Goal: Task Accomplishment & Management: Use online tool/utility

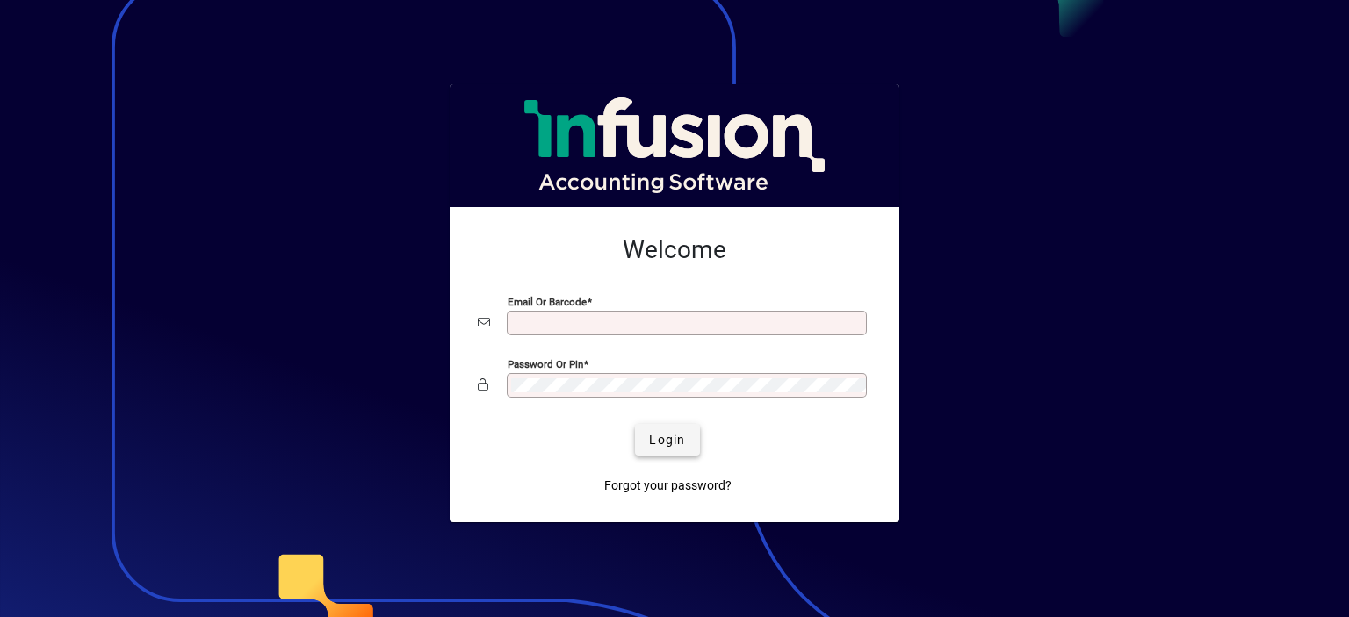
type input "**********"
click at [650, 431] on span "Login" at bounding box center [667, 440] width 36 height 18
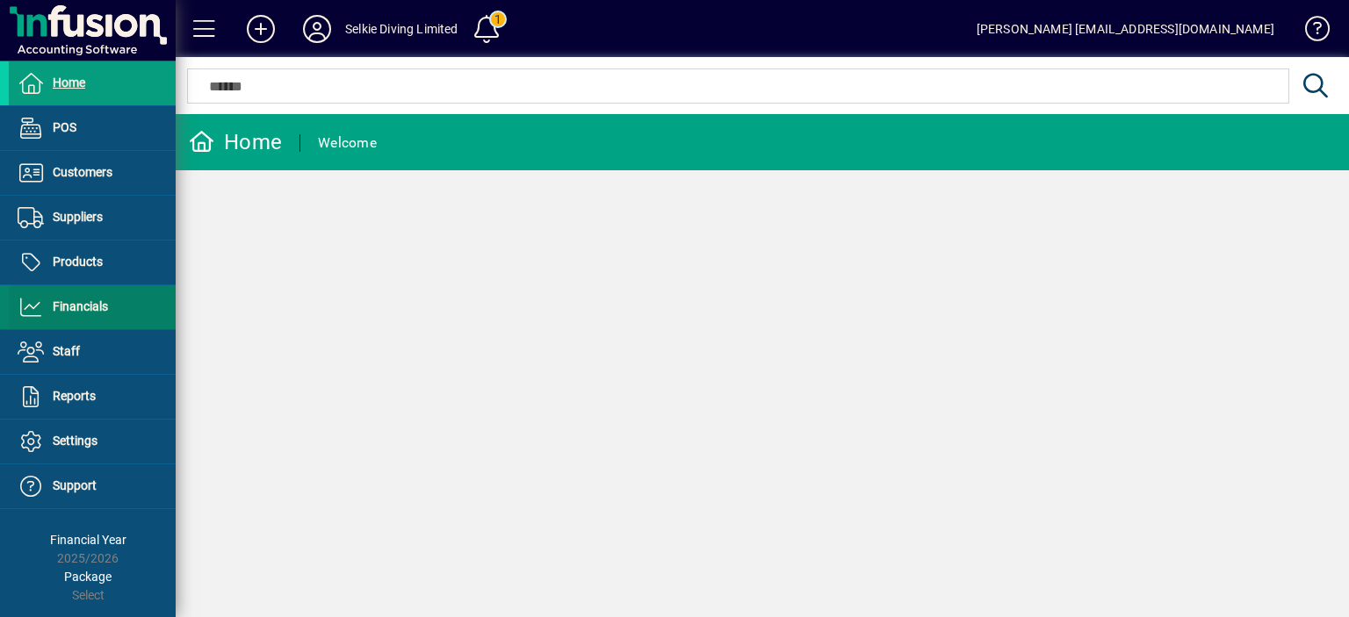
click at [67, 306] on span "Financials" at bounding box center [80, 306] width 55 height 14
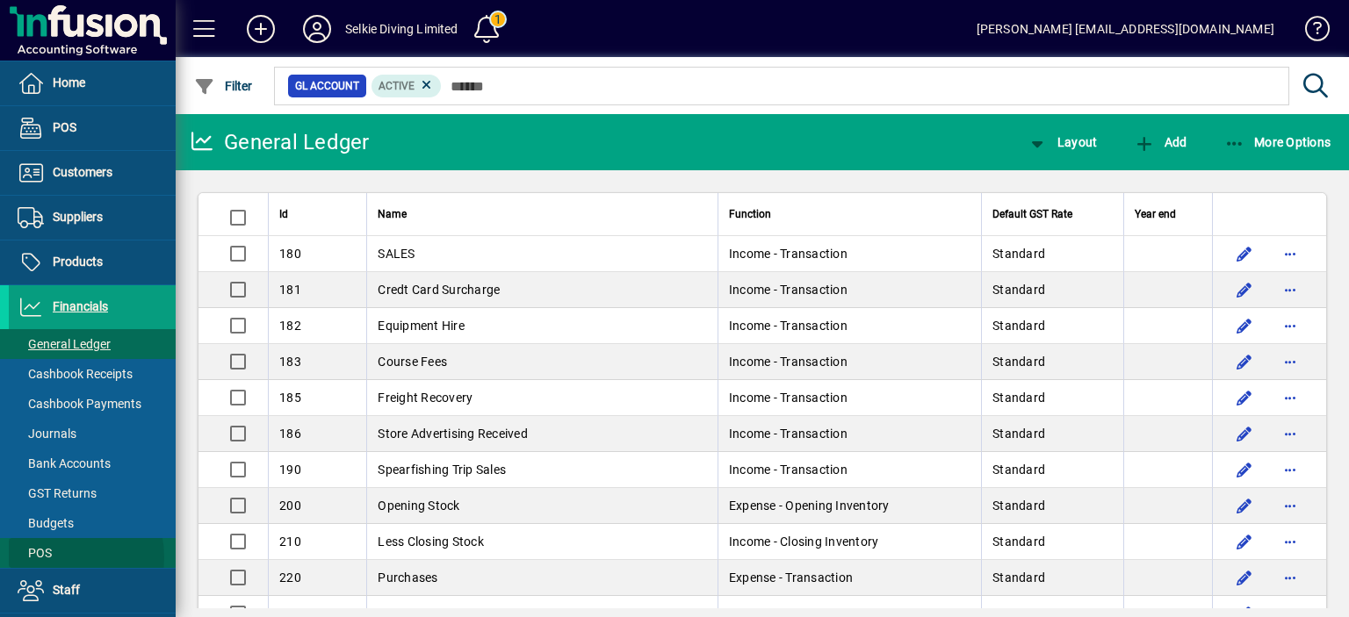
click at [50, 557] on span "POS" at bounding box center [35, 553] width 34 height 14
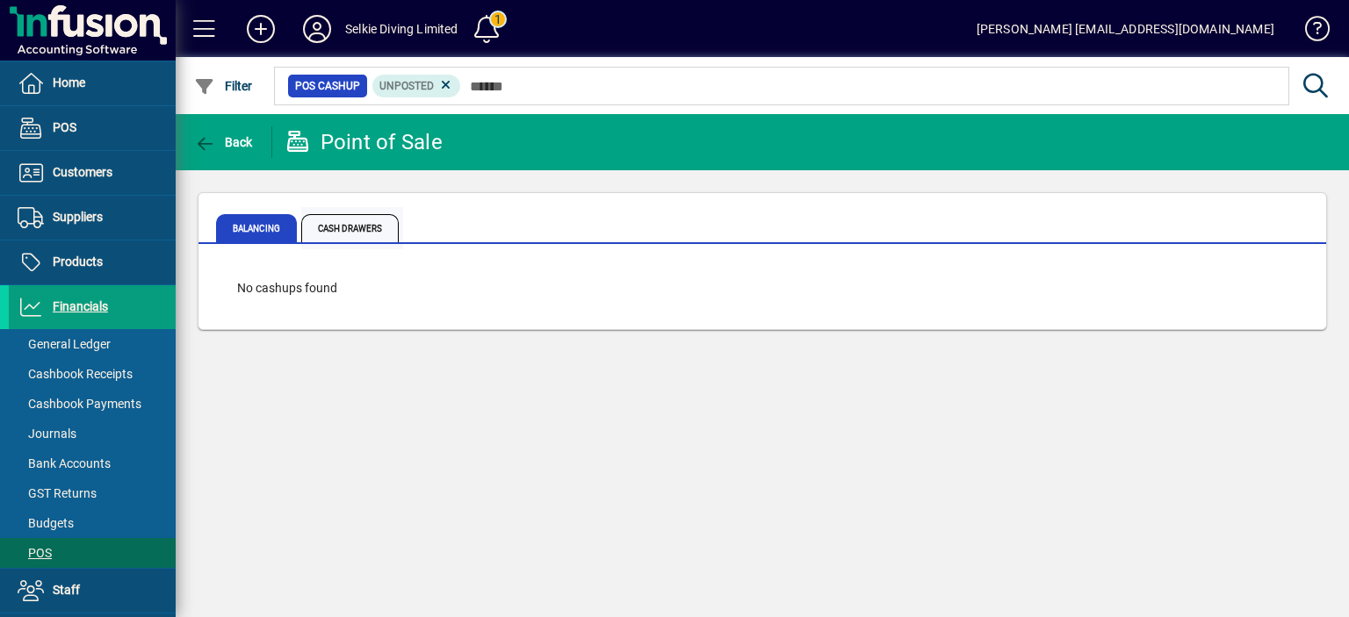
click at [365, 228] on span "Cash Drawers" at bounding box center [349, 228] width 97 height 28
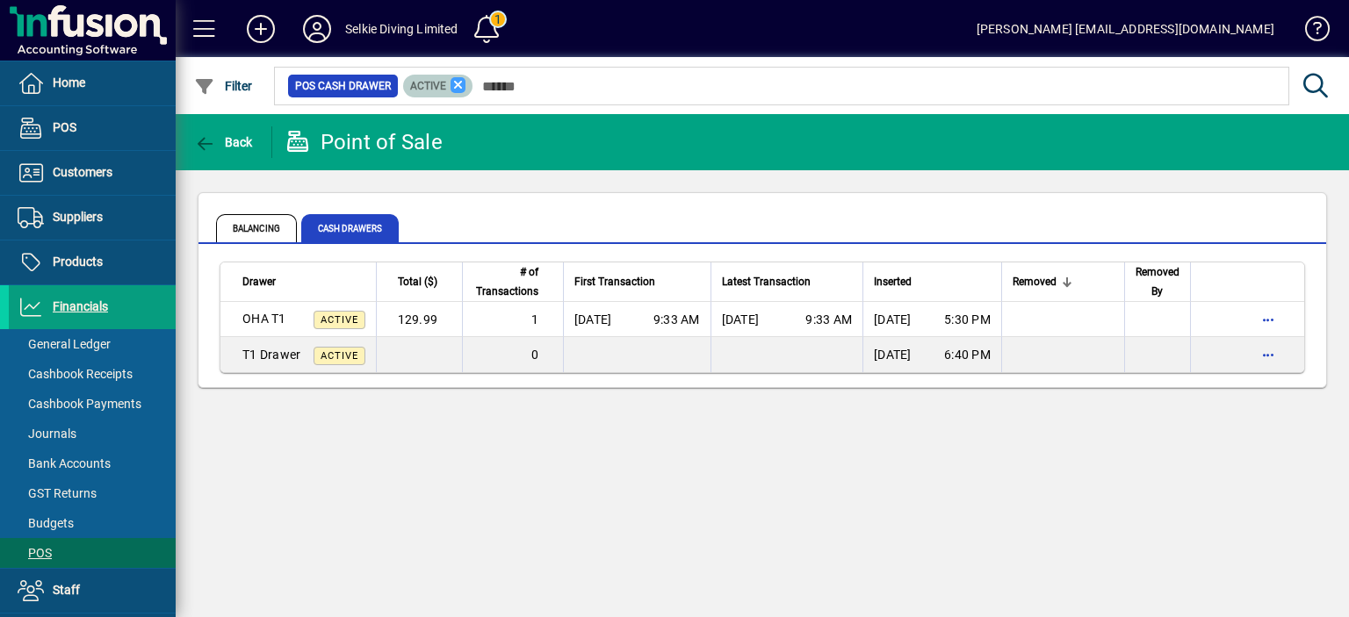
click at [456, 78] on icon at bounding box center [459, 85] width 16 height 16
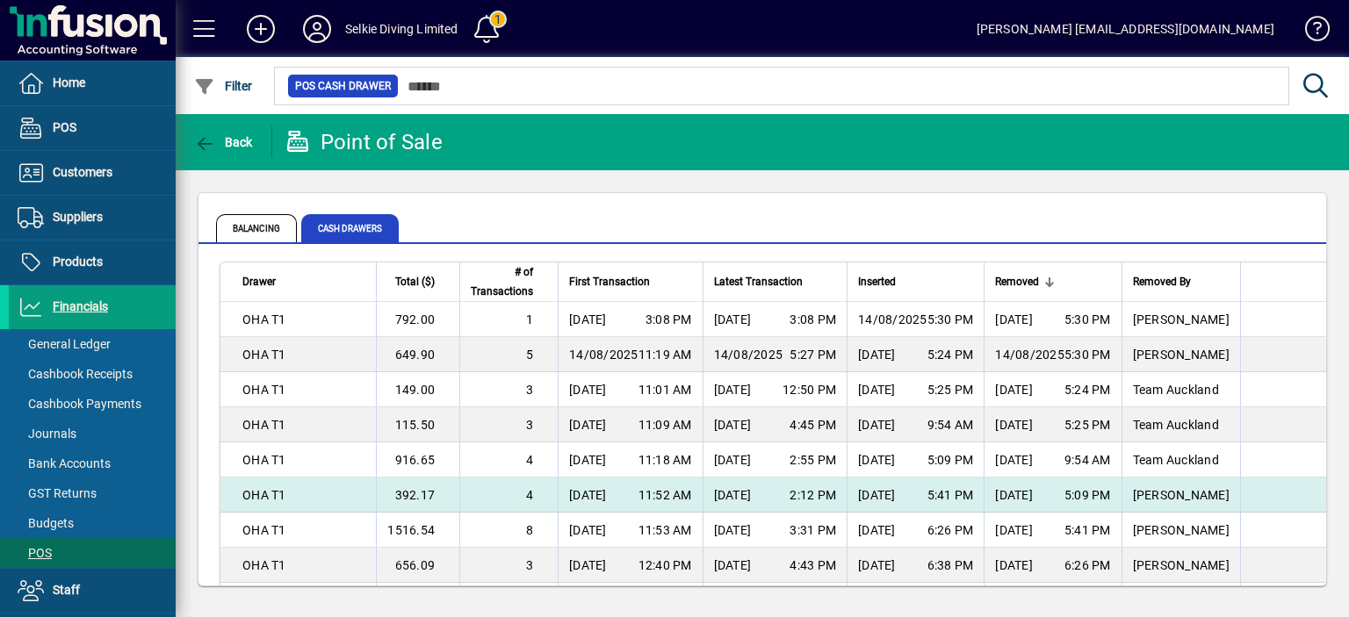
click at [415, 496] on td "392.17" at bounding box center [417, 495] width 83 height 35
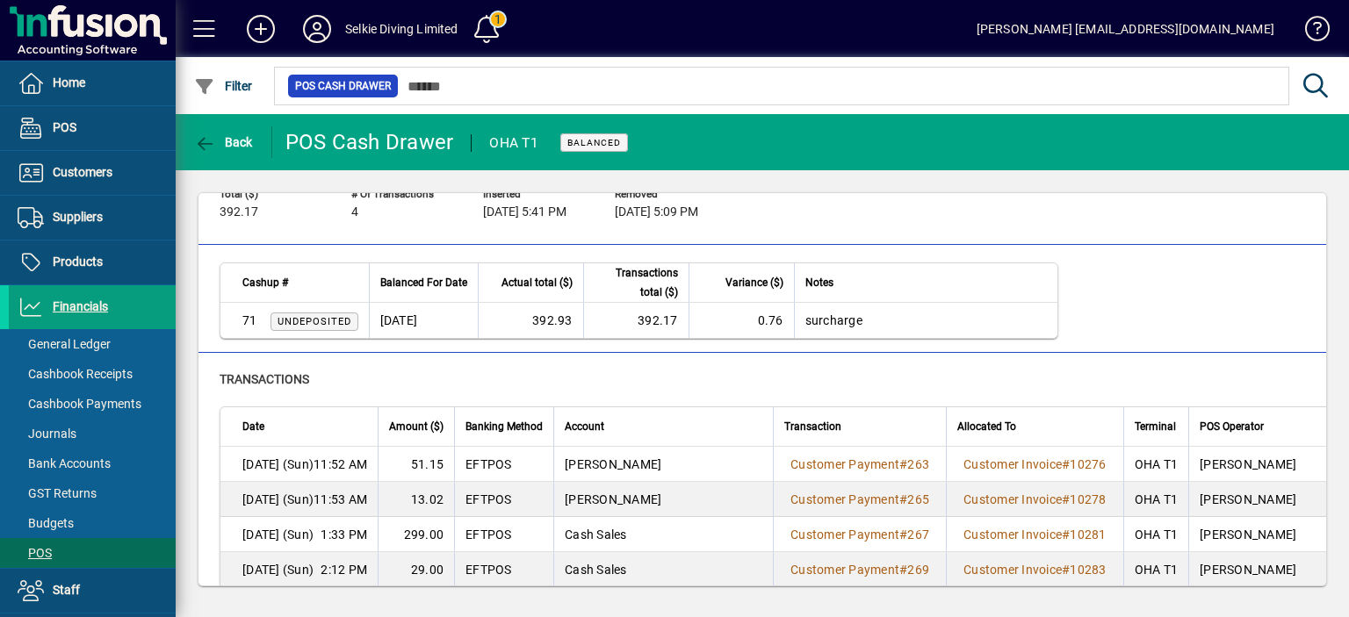
scroll to position [45, 0]
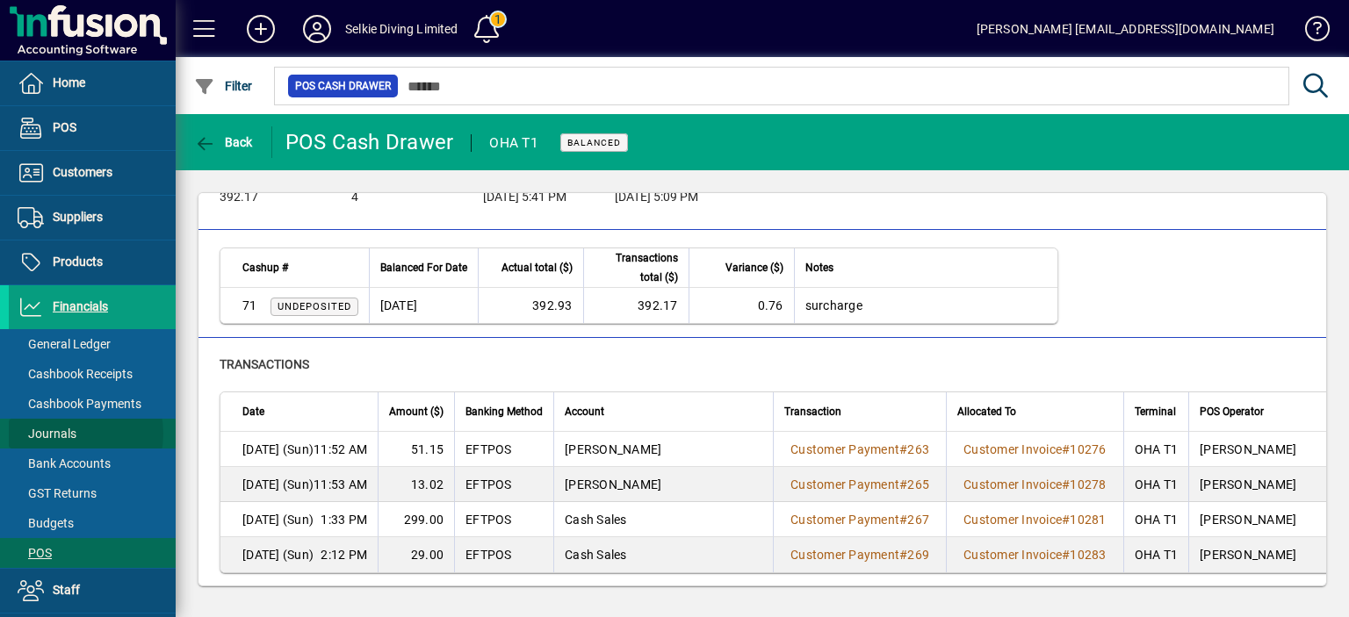
click at [67, 433] on span "Journals" at bounding box center [47, 434] width 59 height 14
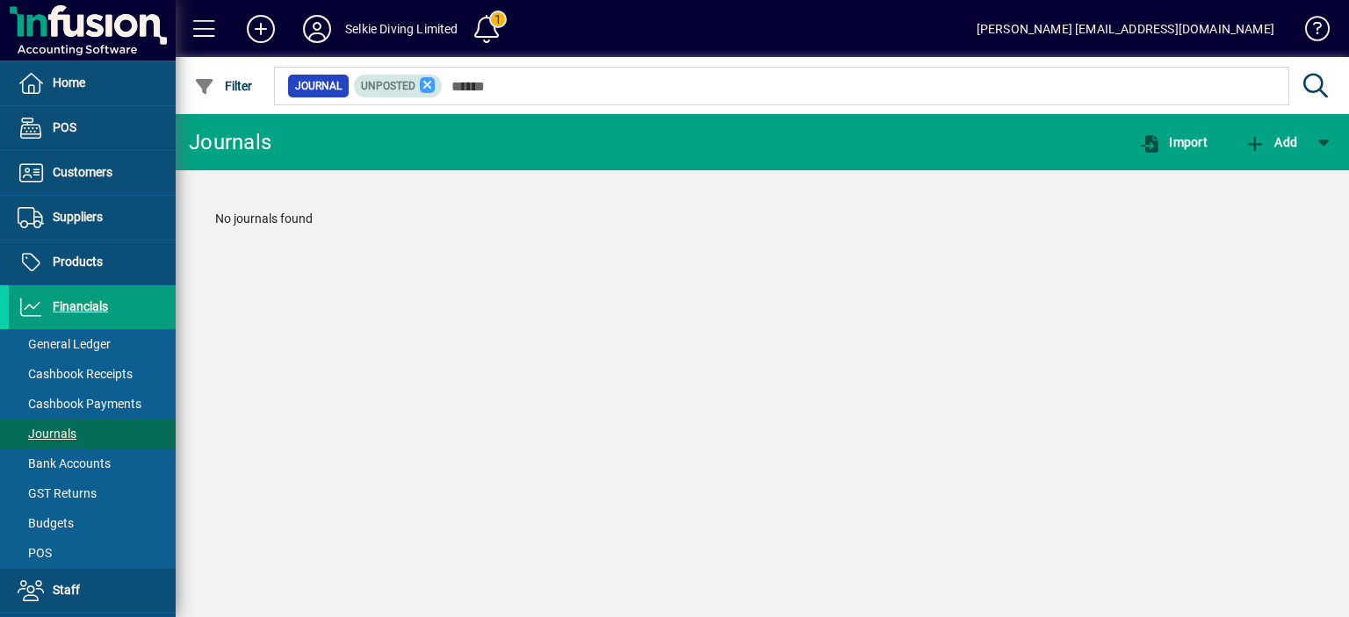
click at [426, 84] on icon at bounding box center [428, 85] width 16 height 16
click at [1259, 150] on icon "button" at bounding box center [1255, 144] width 22 height 18
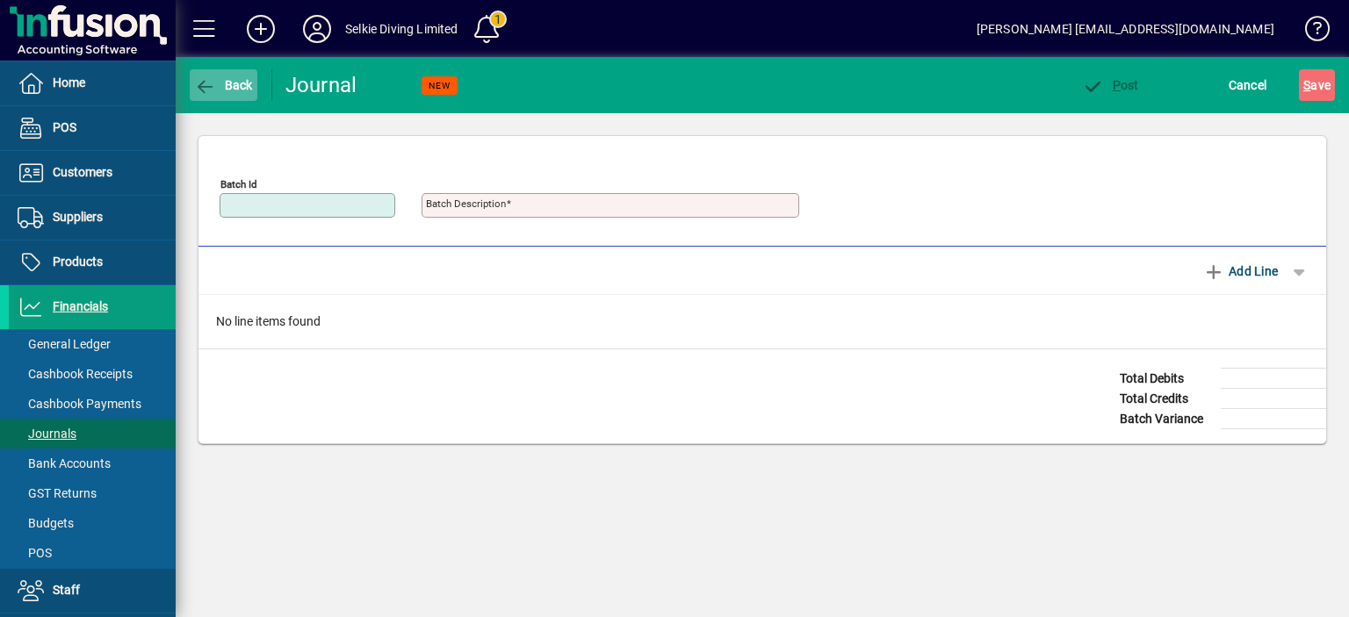
click at [221, 90] on span "Back" at bounding box center [223, 85] width 59 height 14
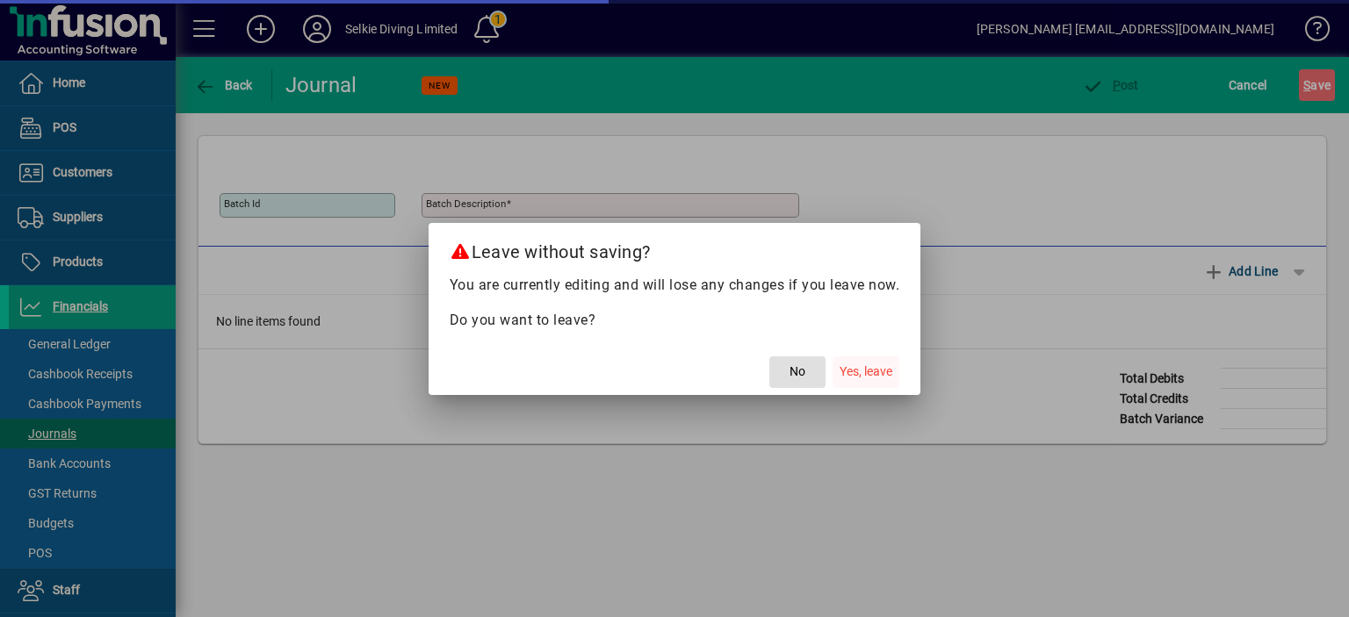
click at [869, 365] on span "Yes, leave" at bounding box center [866, 372] width 53 height 18
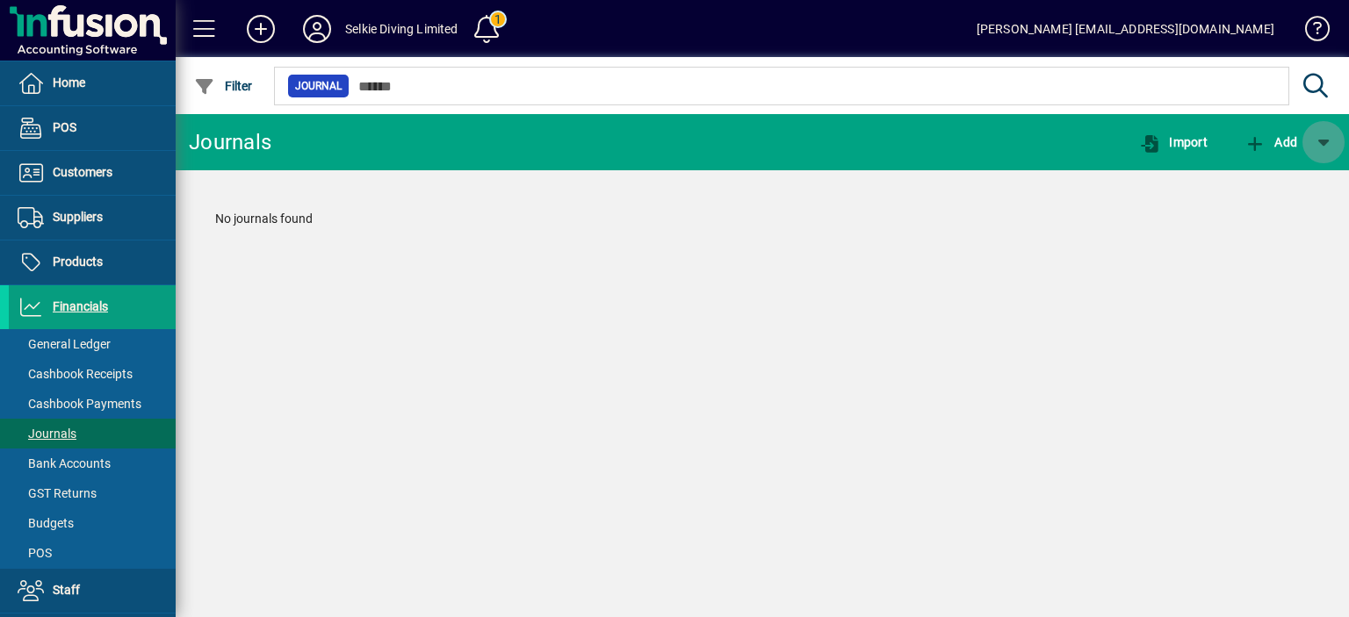
click at [1331, 150] on span "button" at bounding box center [1323, 142] width 42 height 42
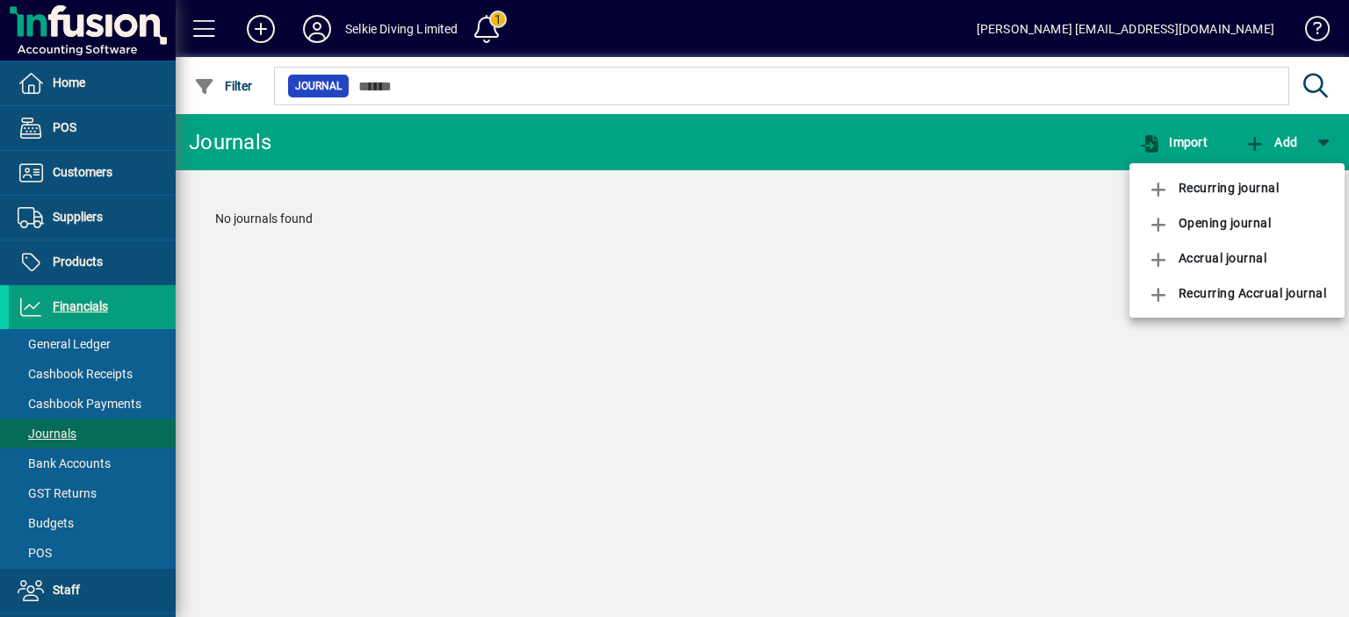
click at [953, 209] on div at bounding box center [674, 308] width 1349 height 617
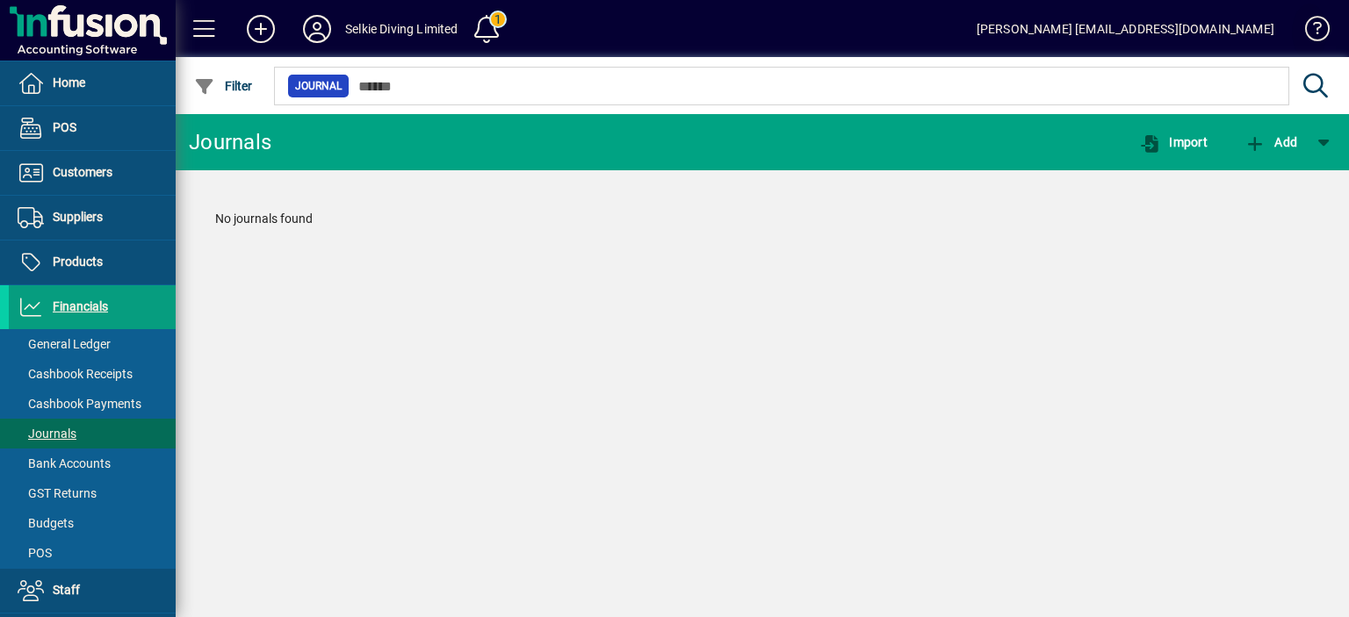
click at [1317, 31] on span at bounding box center [1309, 32] width 42 height 42
drag, startPoint x: 318, startPoint y: 218, endPoint x: 216, endPoint y: 218, distance: 101.9
click at [216, 218] on div "No journals found" at bounding box center [762, 219] width 1129 height 54
click at [319, 231] on div "No journals found" at bounding box center [762, 219] width 1129 height 54
drag, startPoint x: 313, startPoint y: 213, endPoint x: 213, endPoint y: 217, distance: 99.3
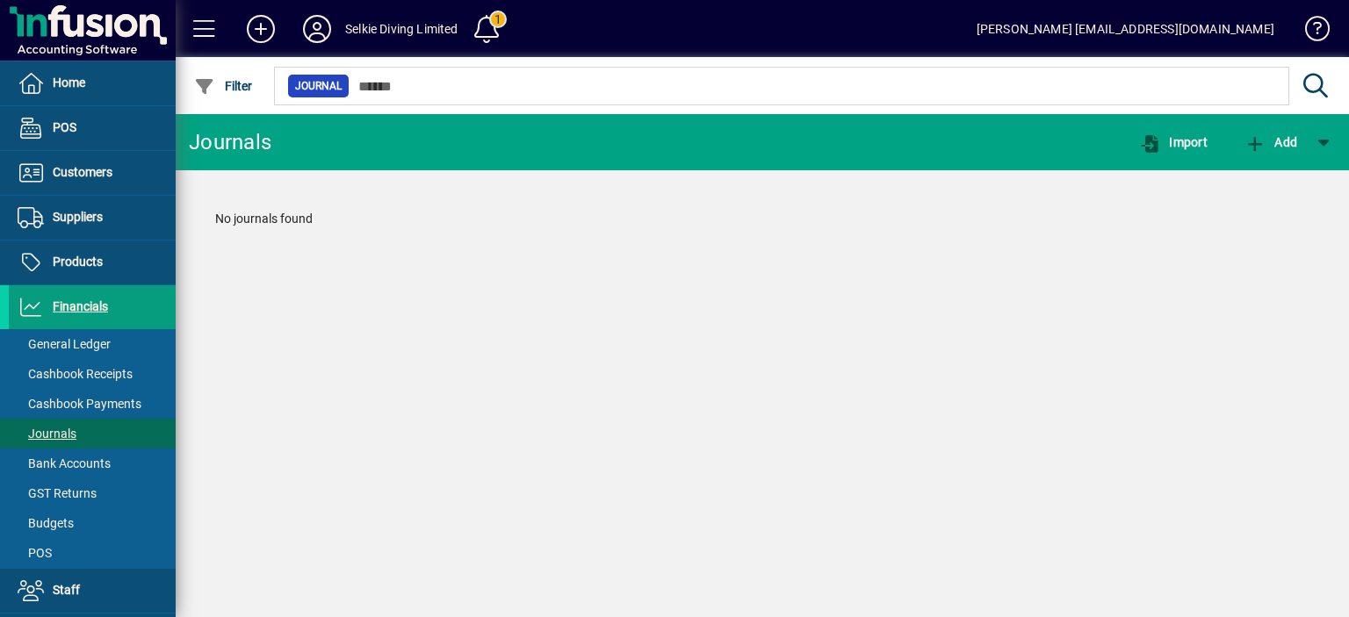
click at [213, 217] on div "No journals found" at bounding box center [762, 219] width 1129 height 54
click at [435, 242] on div "No journals found" at bounding box center [762, 219] width 1129 height 54
